Goal: Information Seeking & Learning: Check status

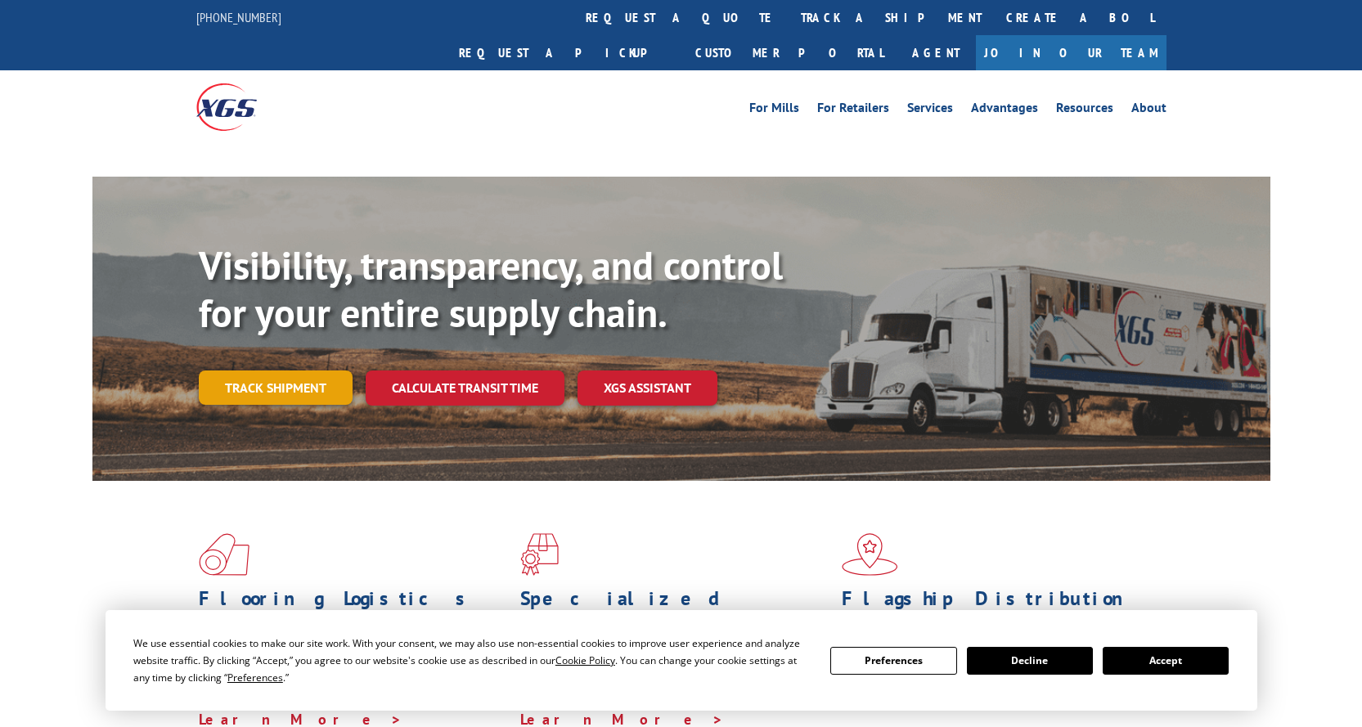
click at [285, 371] on link "Track shipment" at bounding box center [276, 388] width 154 height 34
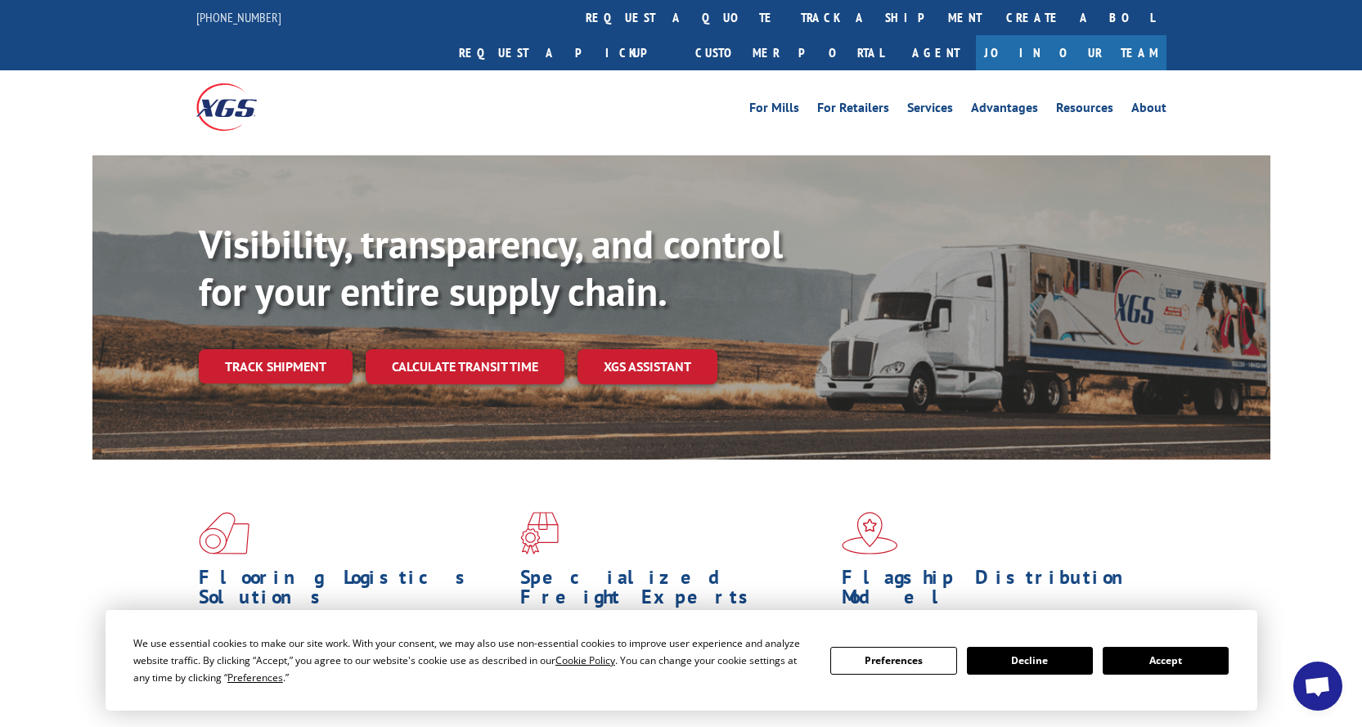
click at [1189, 668] on button "Accept" at bounding box center [1166, 661] width 126 height 28
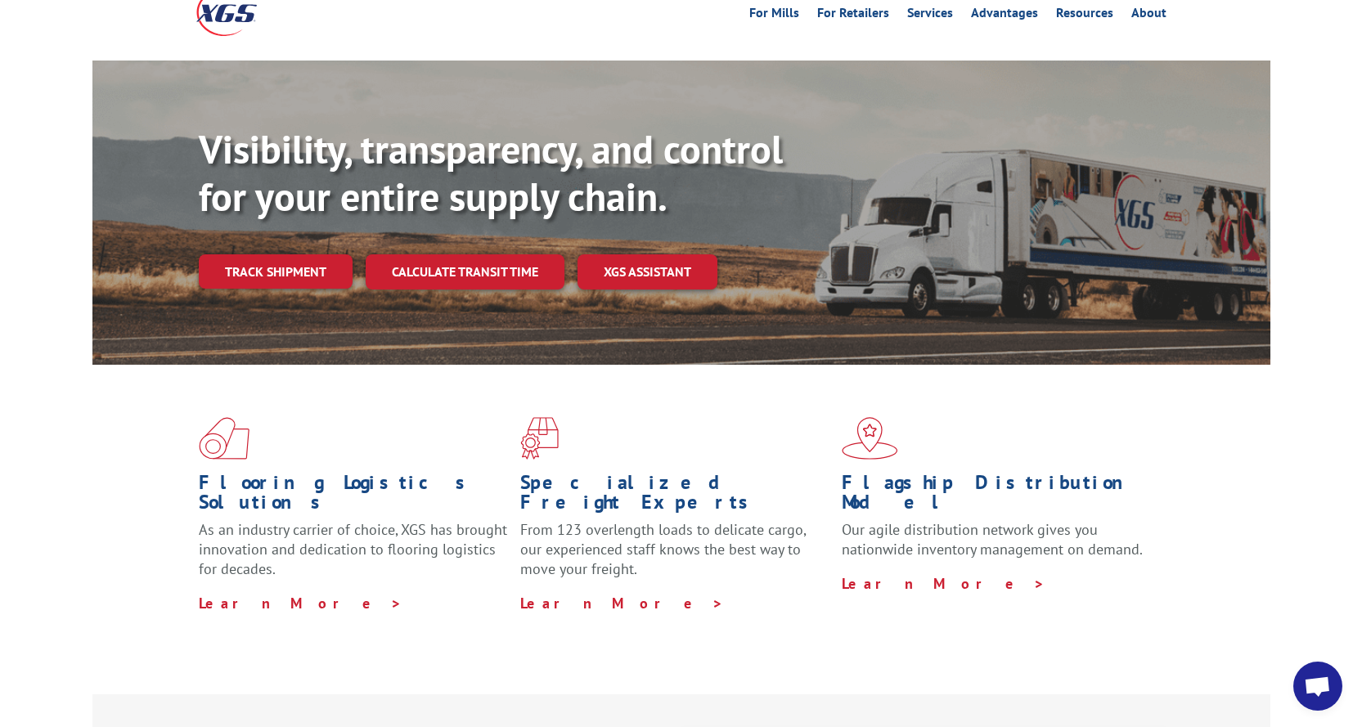
scroll to position [82, 0]
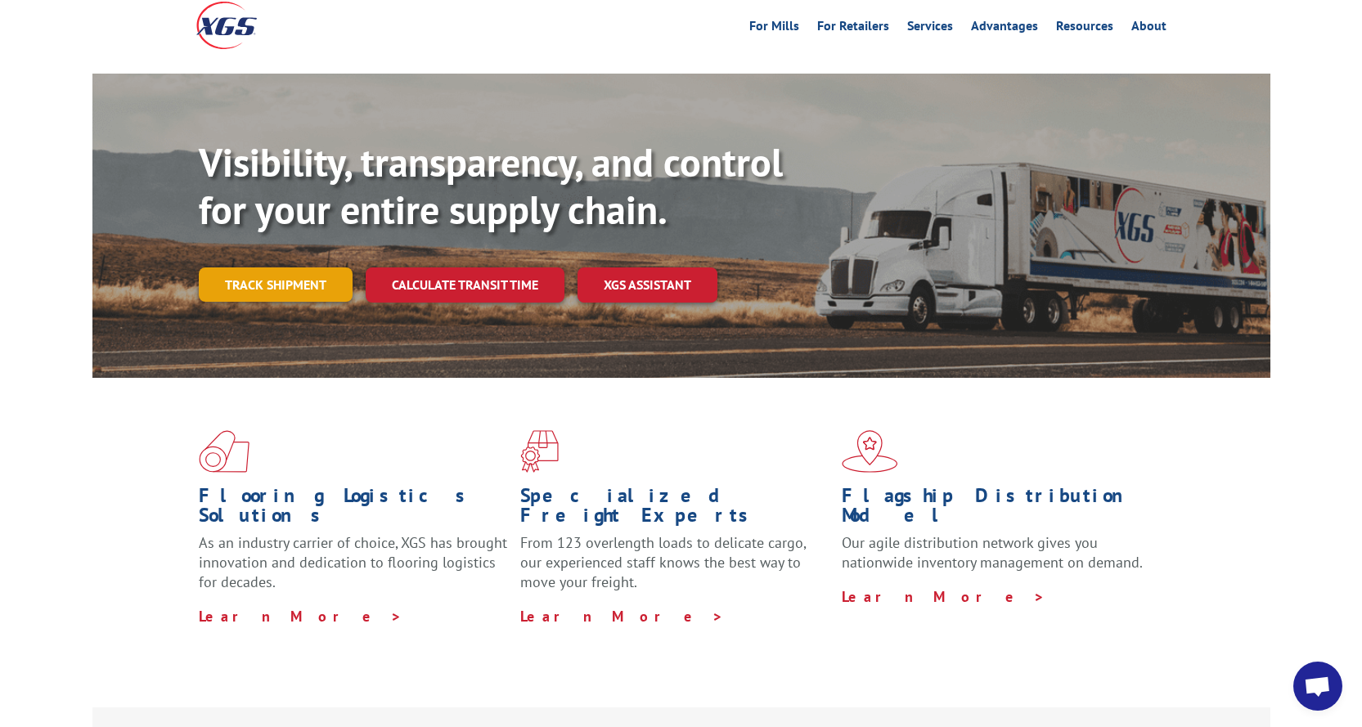
click at [268, 268] on link "Track shipment" at bounding box center [276, 285] width 154 height 34
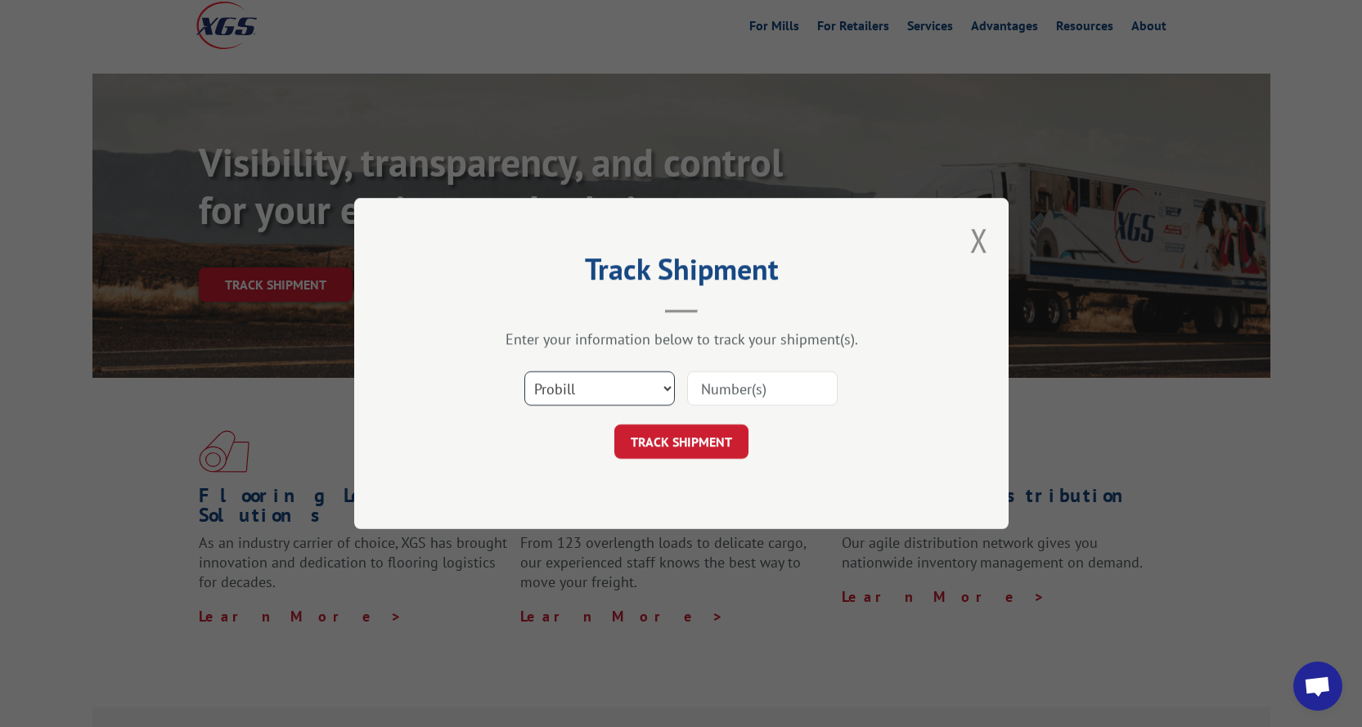
click at [637, 390] on select "Select category... Probill BOL PO" at bounding box center [599, 388] width 151 height 34
click at [730, 391] on input at bounding box center [762, 388] width 151 height 34
paste input "17156258"
type input "17156258"
click at [713, 432] on button "TRACK SHIPMENT" at bounding box center [681, 442] width 134 height 34
